Goal: Transaction & Acquisition: Book appointment/travel/reservation

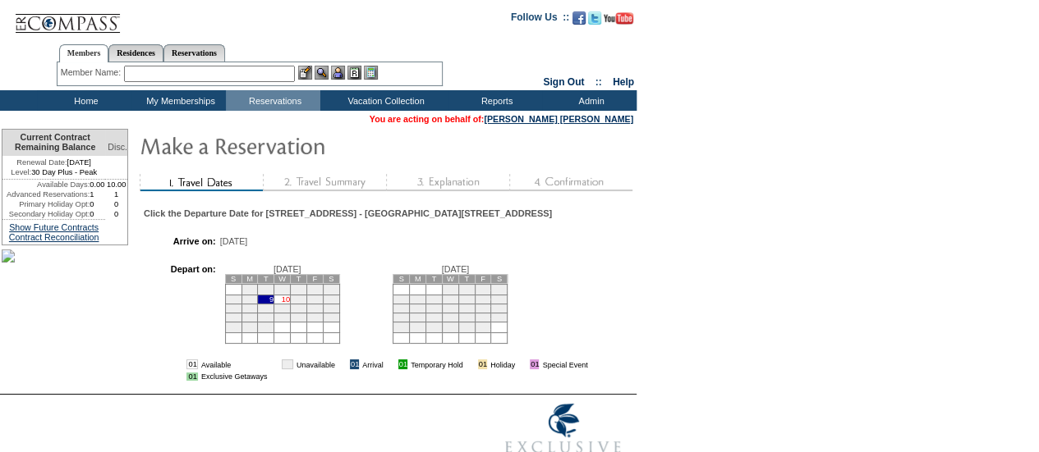
click at [290, 304] on link "10" at bounding box center [286, 300] width 8 height 8
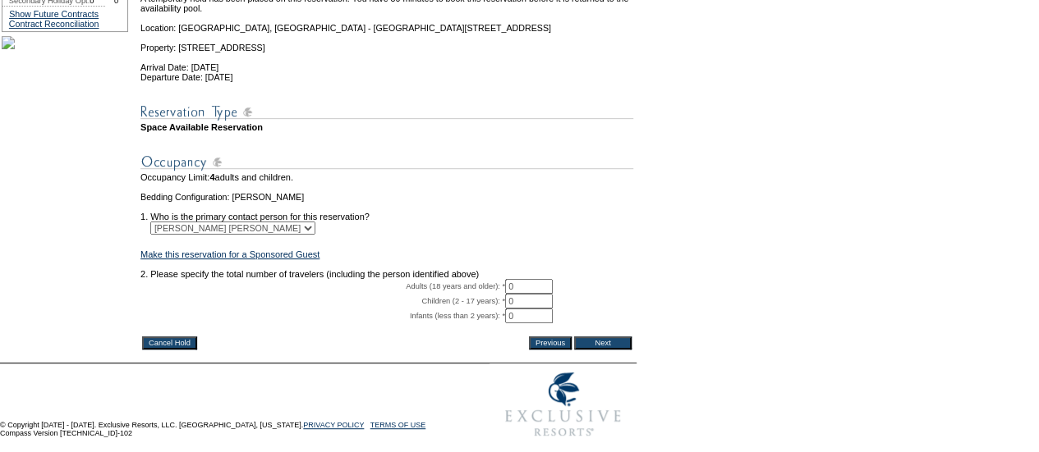
scroll to position [252, 0]
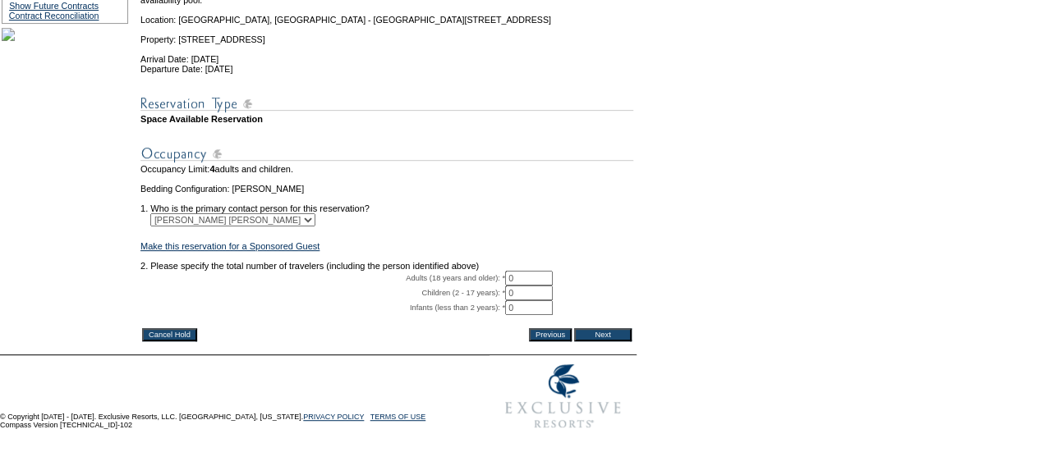
click at [538, 286] on input "0" at bounding box center [529, 278] width 48 height 15
type input "2"
click at [599, 342] on input "Next" at bounding box center [602, 334] width 57 height 13
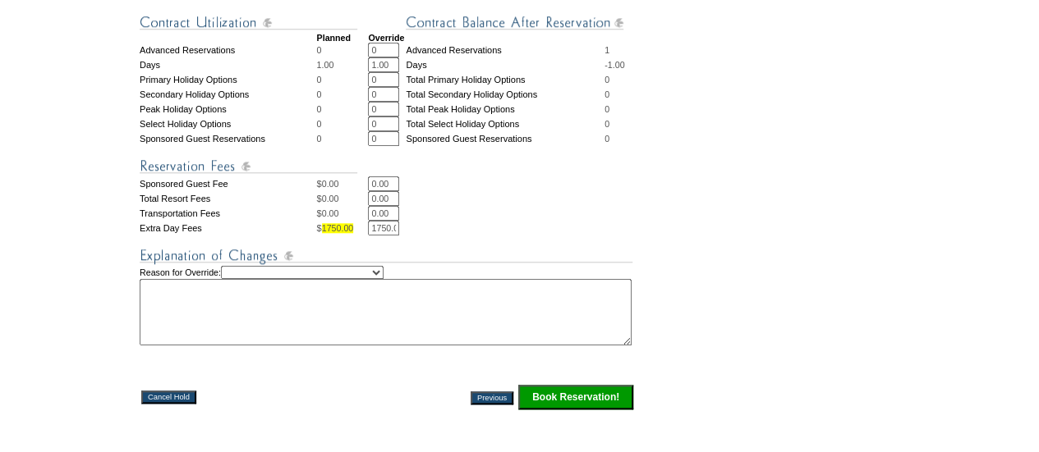
scroll to position [719, 0]
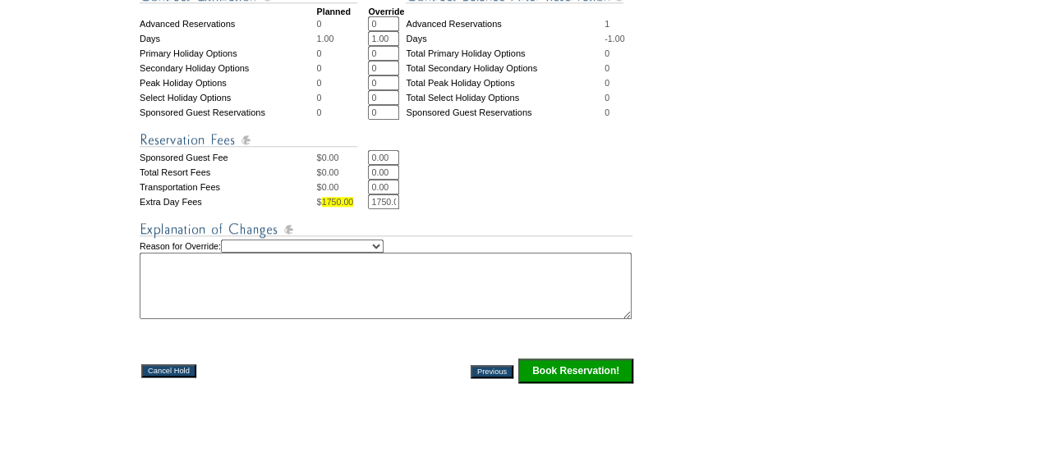
click at [383, 253] on select "Creating Continuous Stay Days Rebooked After Cancellation Editing Occupant Expe…" at bounding box center [302, 246] width 163 height 13
select select "1038"
click at [237, 253] on select "Creating Continuous Stay Days Rebooked After Cancellation Editing Occupant Expe…" at bounding box center [302, 246] width 163 height 13
click at [256, 319] on textarea at bounding box center [386, 286] width 492 height 67
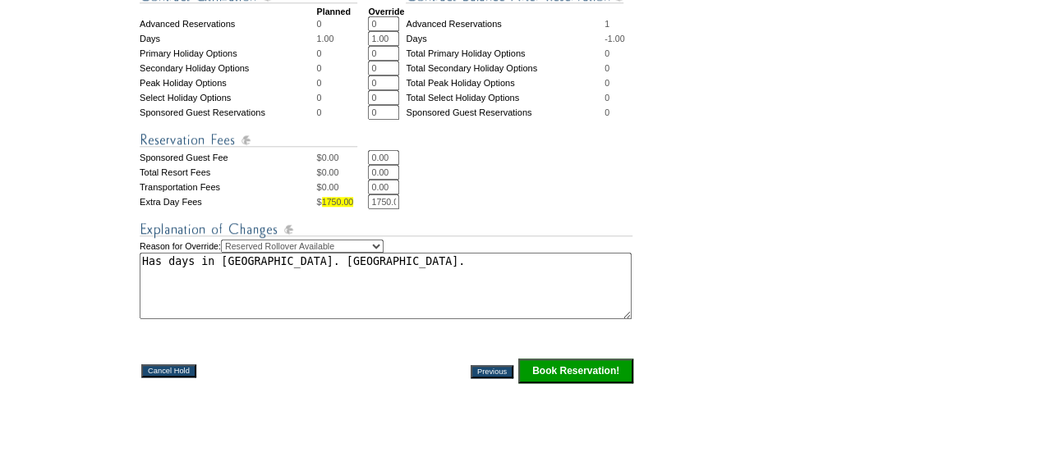
type textarea "Has days in RRO. US."
click at [535, 383] on input "Book Reservation!" at bounding box center [575, 371] width 115 height 25
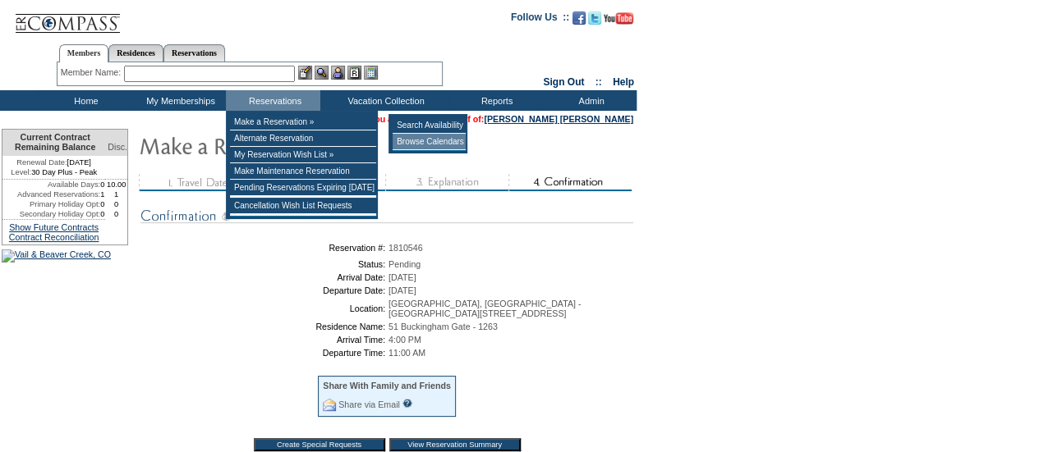
click at [415, 147] on td "Browse Calendars" at bounding box center [429, 142] width 73 height 16
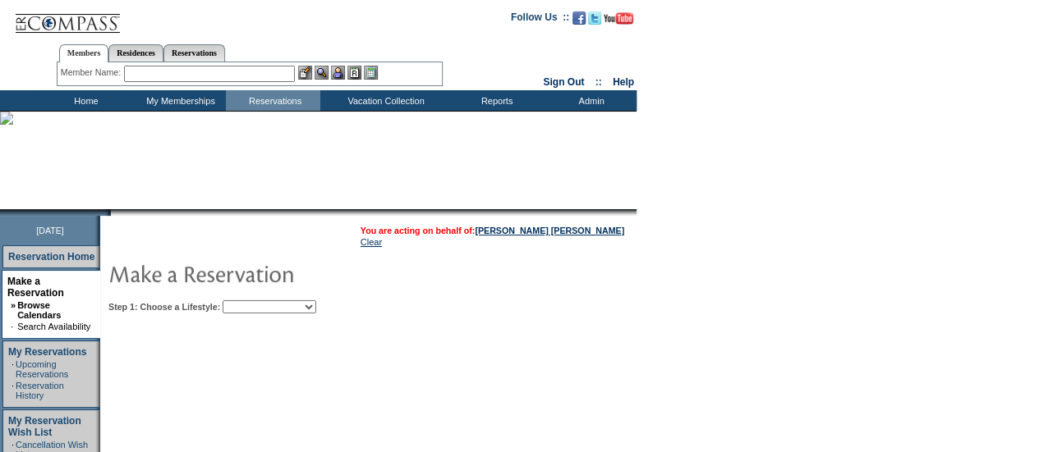
click at [316, 306] on select "Beach Leisure Metropolitan Mountain OIAL for Adventure OIAL for Couples OIAL fo…" at bounding box center [270, 307] width 94 height 13
select select "Metropolitan"
click at [250, 301] on select "Beach Leisure Metropolitan Mountain OIAL for Adventure OIAL for Couples OIAL fo…" at bounding box center [270, 307] width 94 height 13
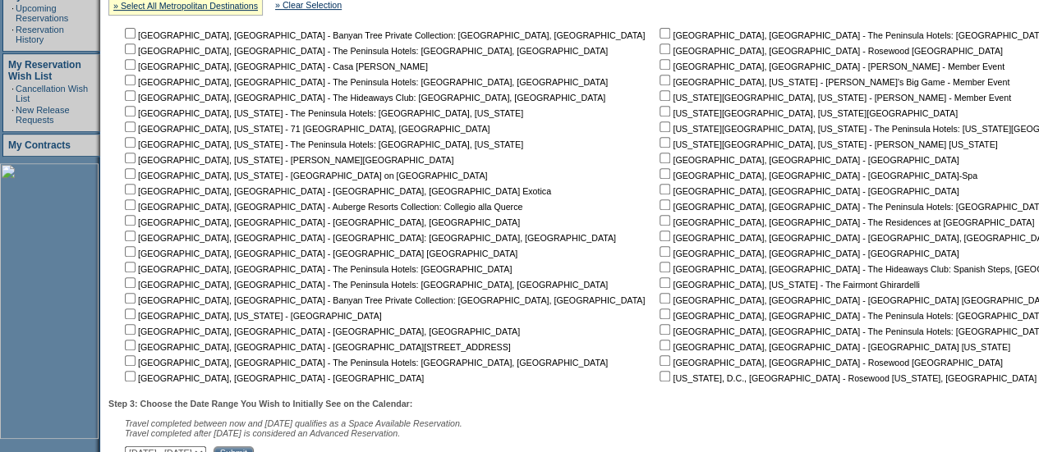
scroll to position [359, 0]
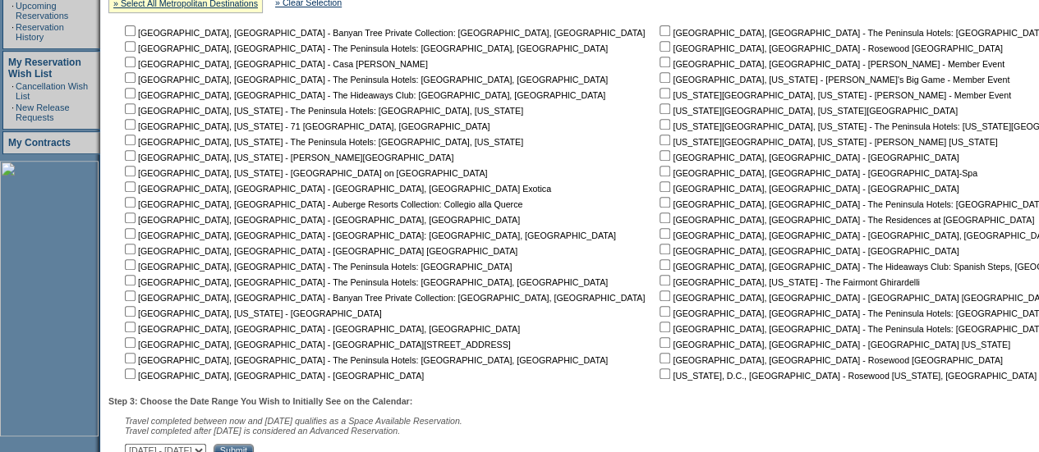
click at [135, 342] on input "checkbox" at bounding box center [130, 343] width 11 height 11
checkbox input "true"
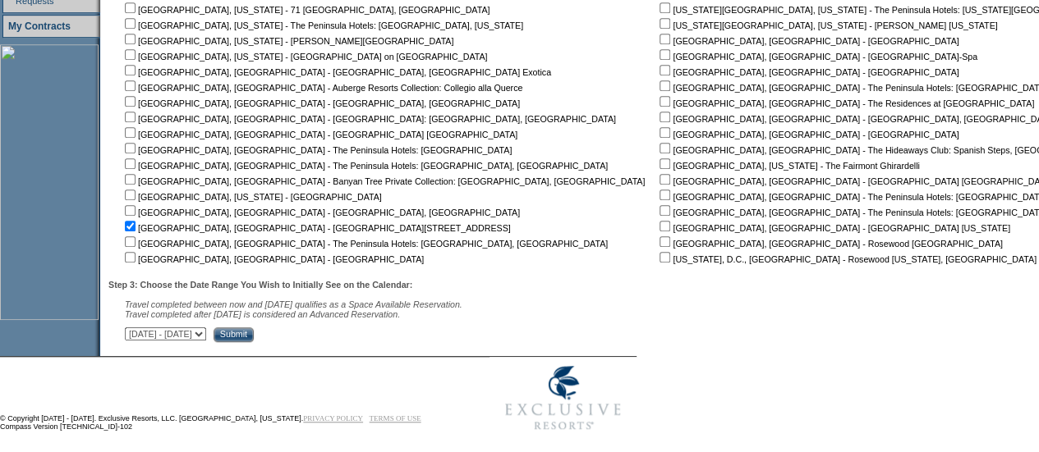
scroll to position [489, 0]
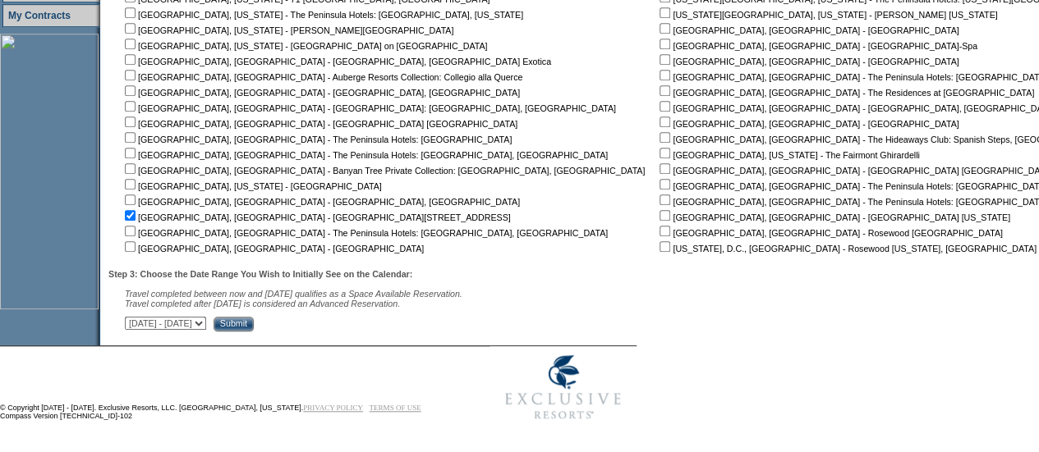
click at [254, 323] on input "Submit" at bounding box center [234, 324] width 40 height 15
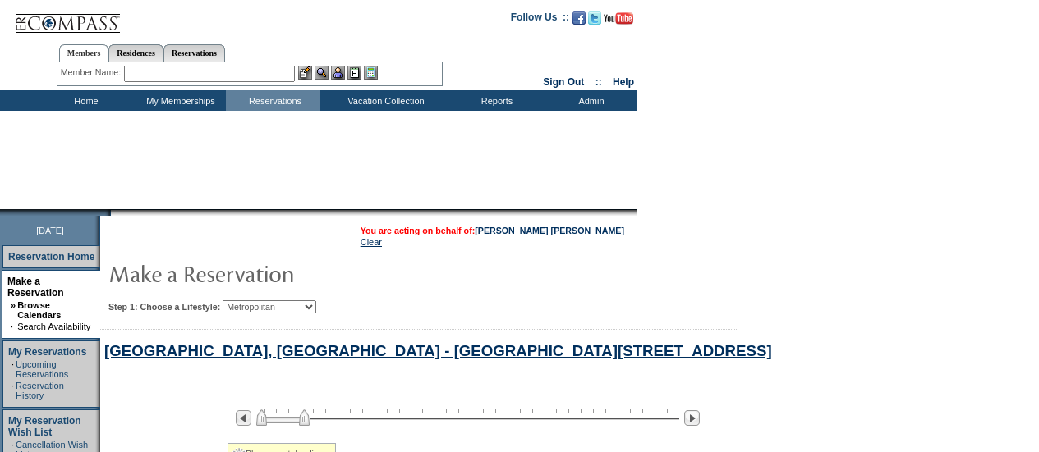
select select "Metropolitan"
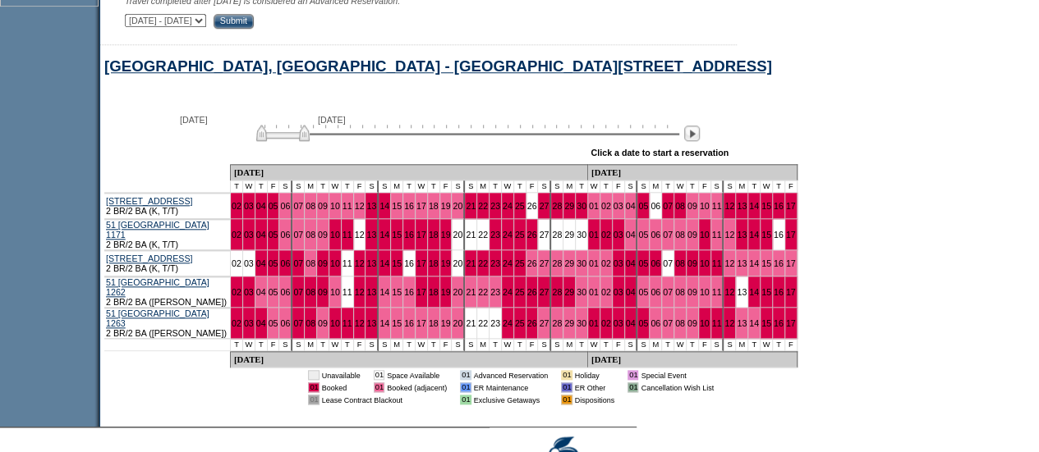
scroll to position [792, 0]
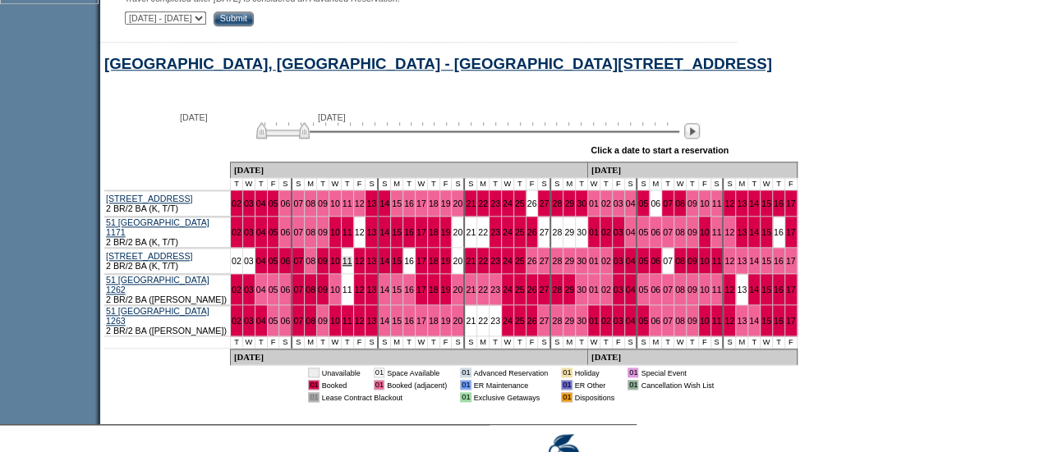
click at [342, 265] on link "11" at bounding box center [347, 261] width 10 height 10
